Goal: Navigation & Orientation: Find specific page/section

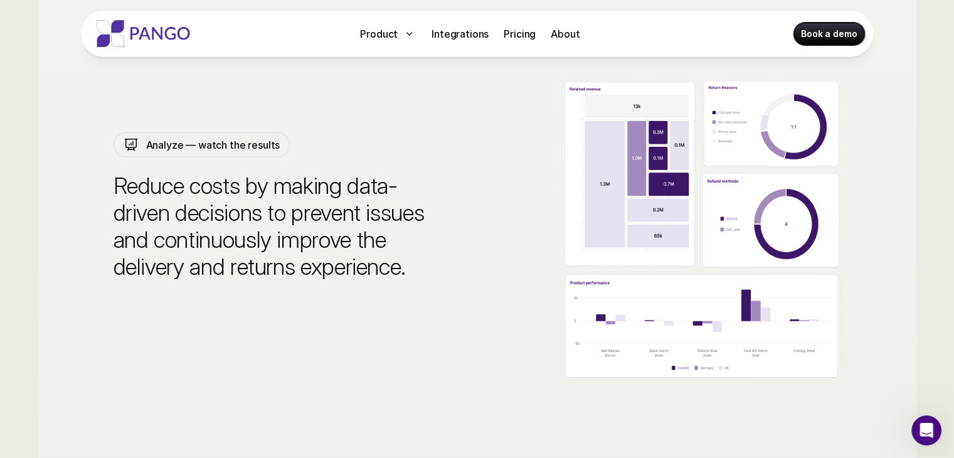
scroll to position [3734, 0]
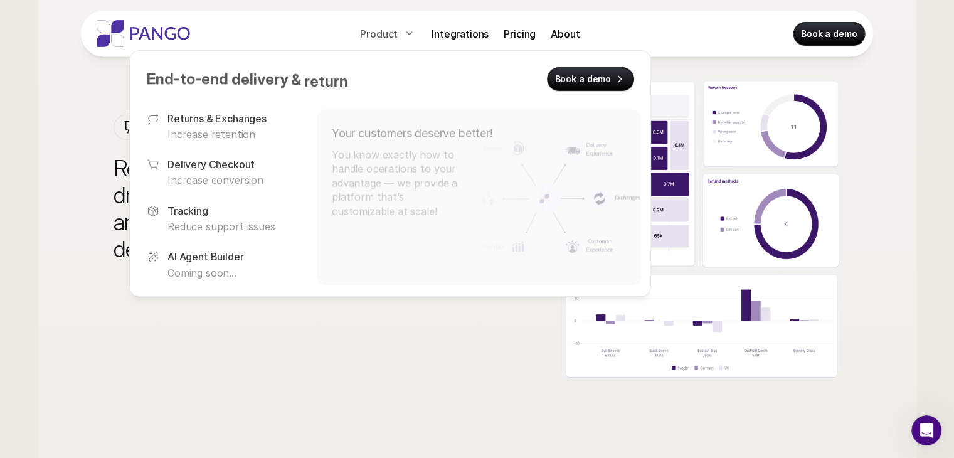
click at [419, 32] on div "Product" at bounding box center [388, 34] width 66 height 20
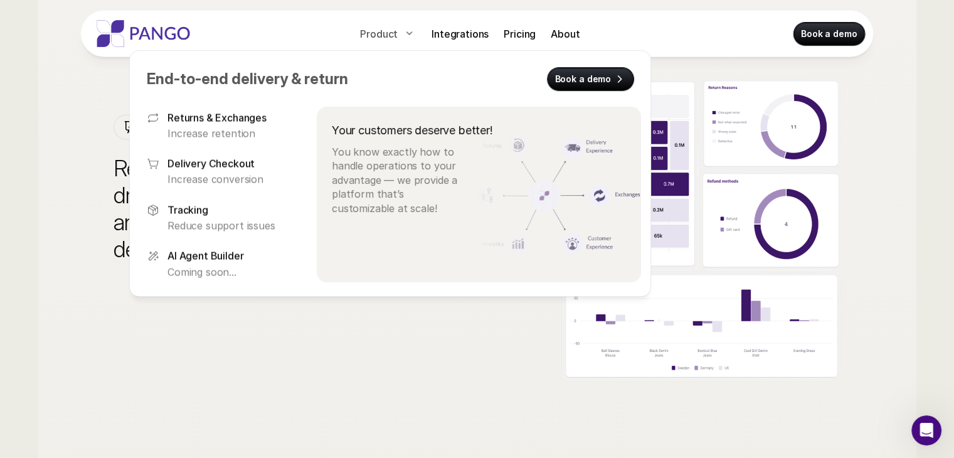
click at [392, 34] on p "Product" at bounding box center [379, 33] width 38 height 15
click at [229, 217] on div "Tracking Reduce support issues" at bounding box center [230, 217] width 127 height 30
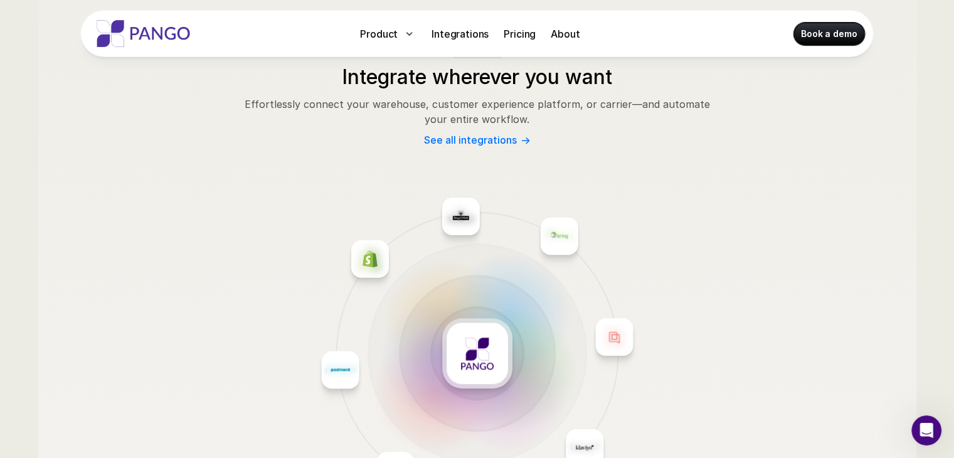
scroll to position [1442, 0]
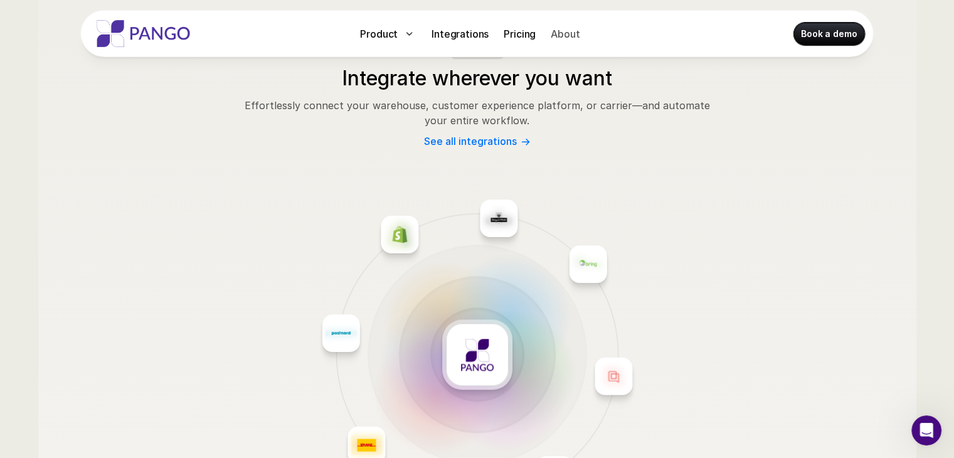
click at [554, 41] on p "About" at bounding box center [564, 33] width 29 height 15
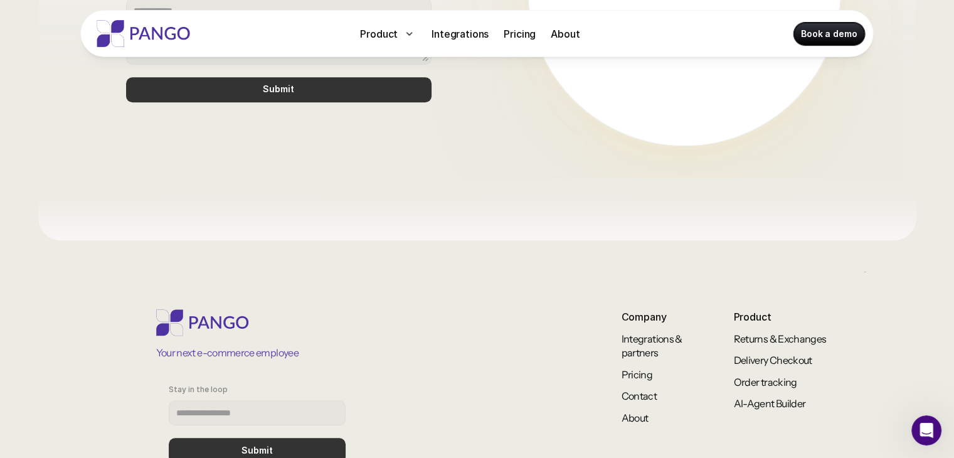
scroll to position [1164, 0]
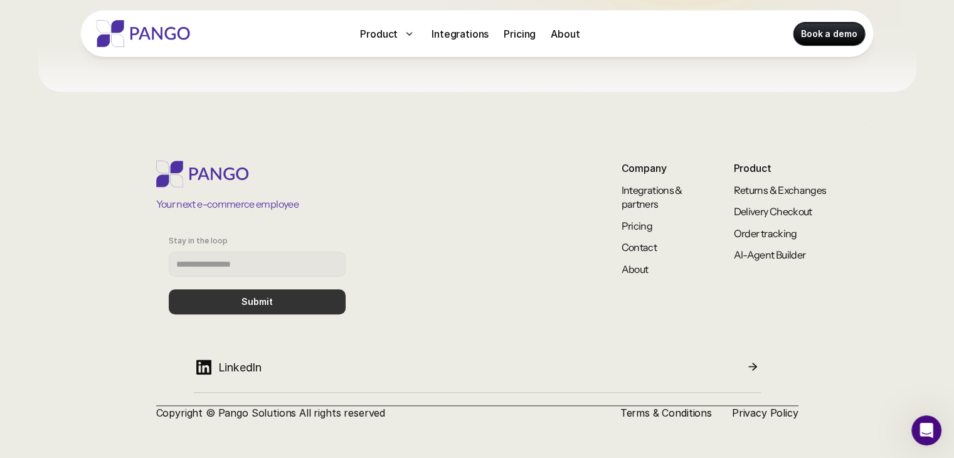
scroll to position [69, 0]
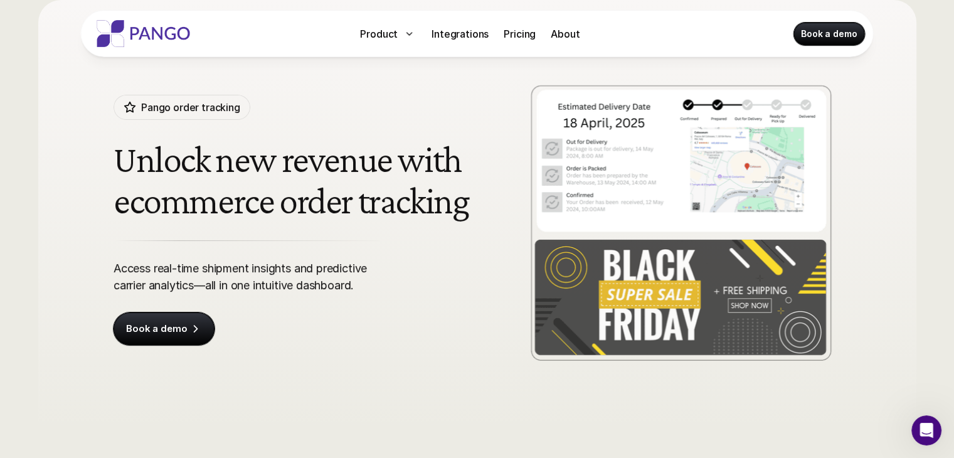
scroll to position [3734, 0]
